Goal: Navigation & Orientation: Find specific page/section

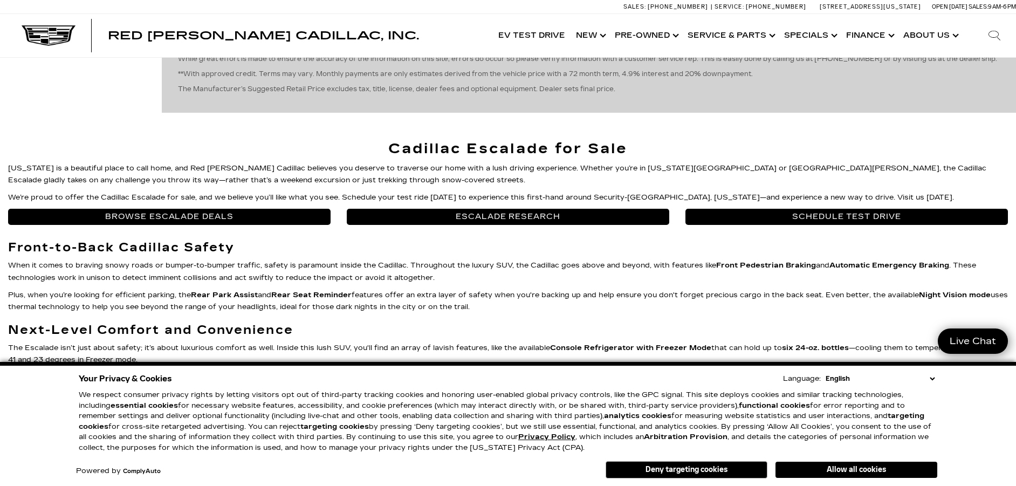
scroll to position [1240, 0]
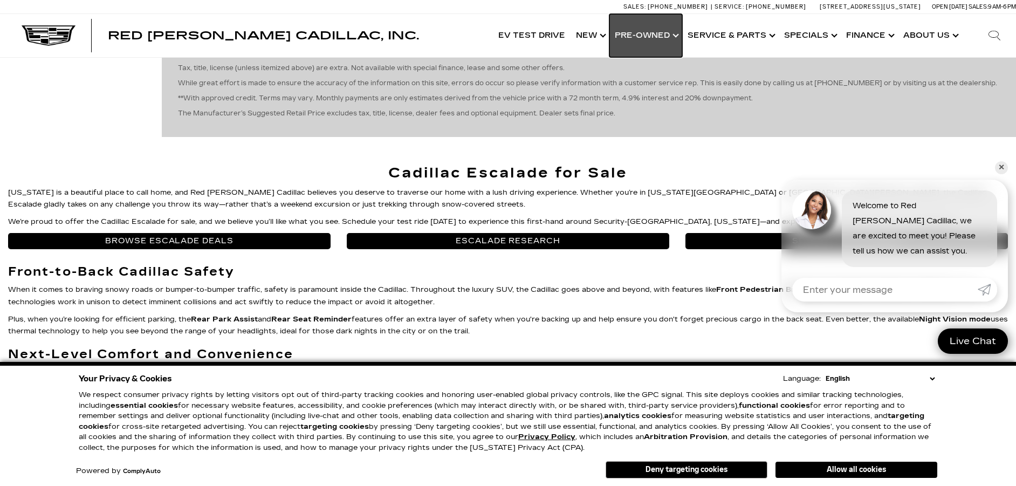
click at [675, 30] on link "Show Pre-Owned" at bounding box center [645, 35] width 73 height 43
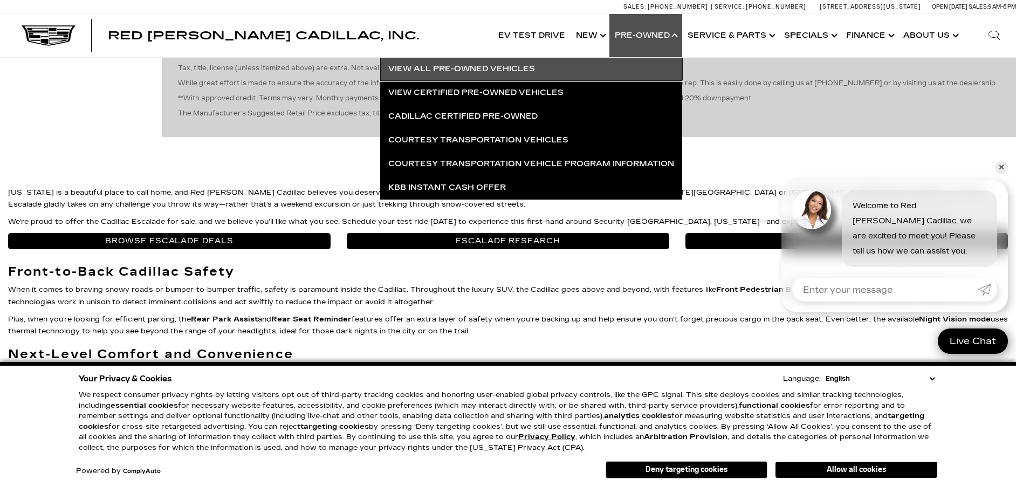
click at [497, 66] on link "View All Pre-Owned Vehicles" at bounding box center [531, 69] width 302 height 24
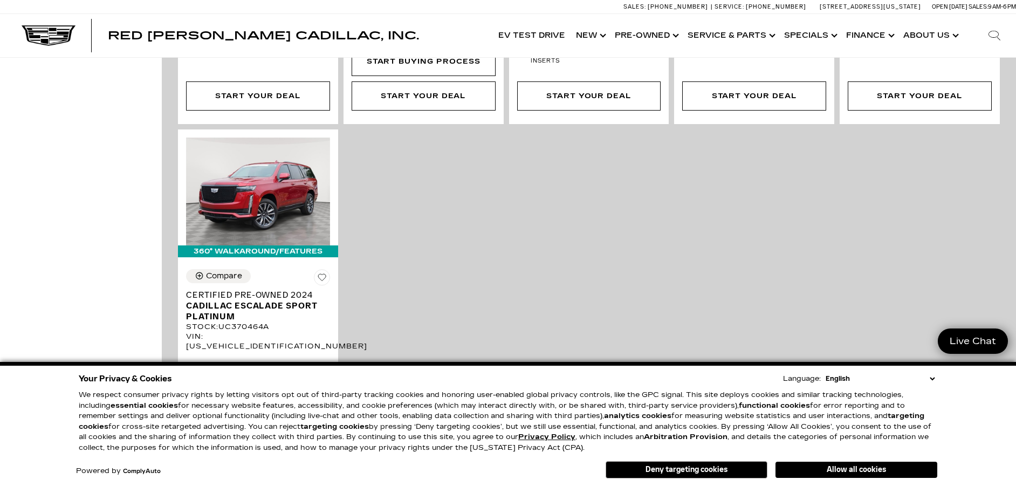
scroll to position [2373, 0]
